Goal: Information Seeking & Learning: Learn about a topic

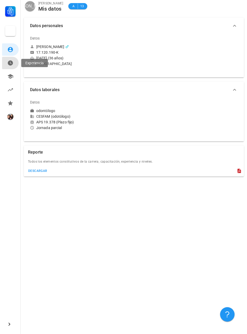
click at [8, 63] on icon at bounding box center [10, 62] width 5 height 5
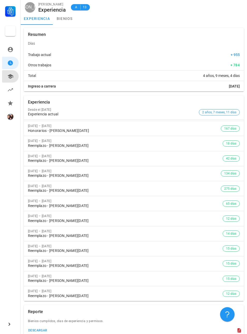
click at [11, 79] on icon at bounding box center [10, 76] width 6 height 6
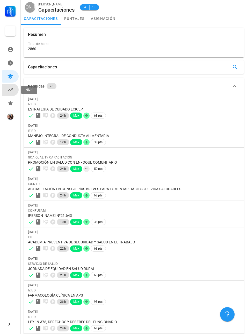
click at [9, 89] on icon at bounding box center [10, 90] width 6 height 6
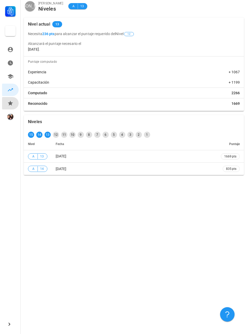
click at [12, 105] on icon at bounding box center [10, 103] width 5 height 5
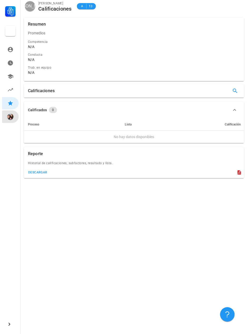
click at [9, 116] on div "avatar" at bounding box center [10, 117] width 6 height 6
click at [4, 88] on link "Nivel" at bounding box center [10, 90] width 17 height 12
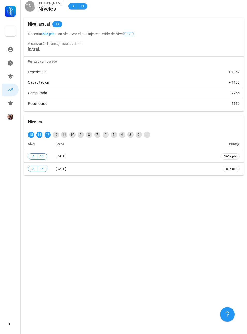
click at [141, 317] on div "Niveles 15 14 13 12 11 10 9 8 7 6 5 4 3 2 1 [PERSON_NAME] A 13 [DATE] 1669 pts …" at bounding box center [134, 174] width 226 height 320
click at [10, 78] on icon at bounding box center [10, 76] width 6 height 5
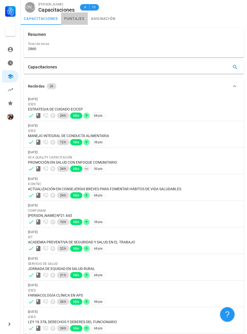
click at [73, 21] on link "puntajes" at bounding box center [74, 18] width 27 height 12
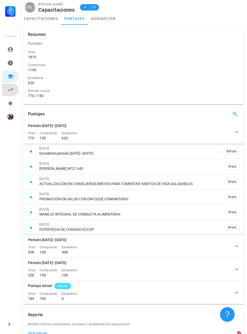
click at [6, 89] on link "Nivel" at bounding box center [10, 90] width 17 height 12
